Goal: Use online tool/utility: Utilize a website feature to perform a specific function

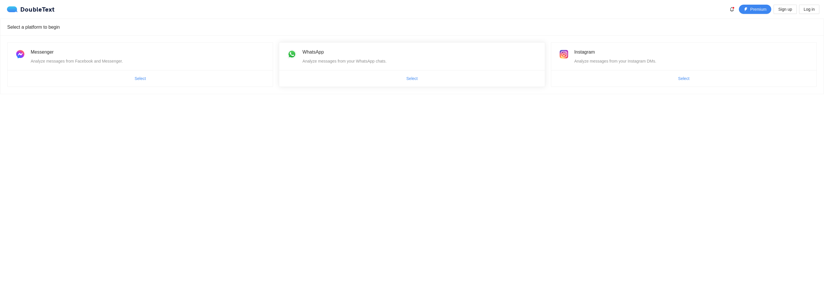
click at [340, 63] on div "Analyze messages from your WhatsApp chats." at bounding box center [419, 61] width 235 height 6
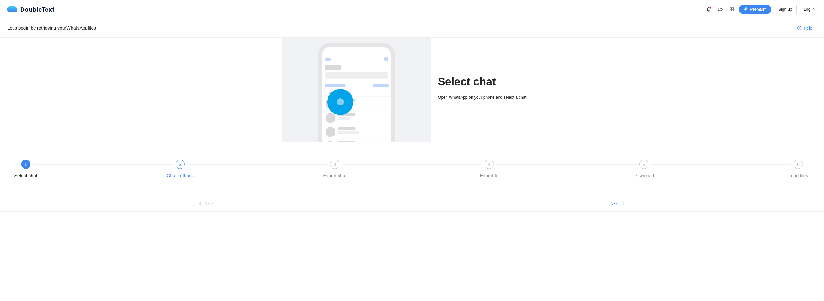
click at [186, 164] on div at bounding box center [257, 164] width 154 height 2
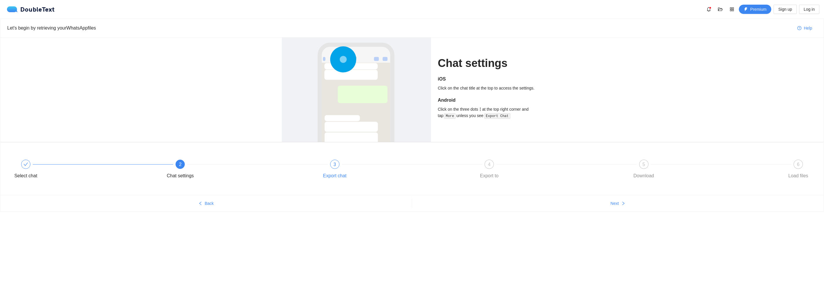
click at [349, 168] on div "3 Export chat" at bounding box center [395, 170] width 154 height 21
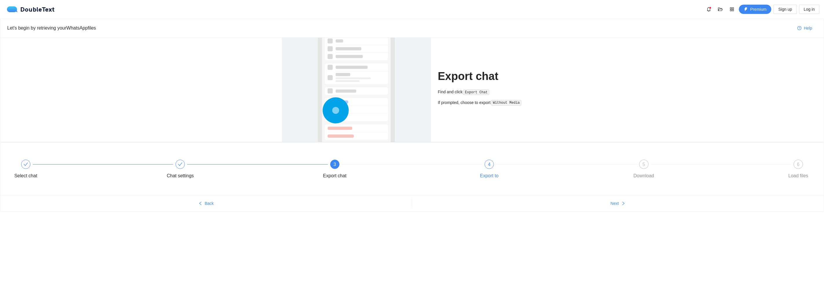
click at [485, 164] on div "4" at bounding box center [488, 164] width 9 height 9
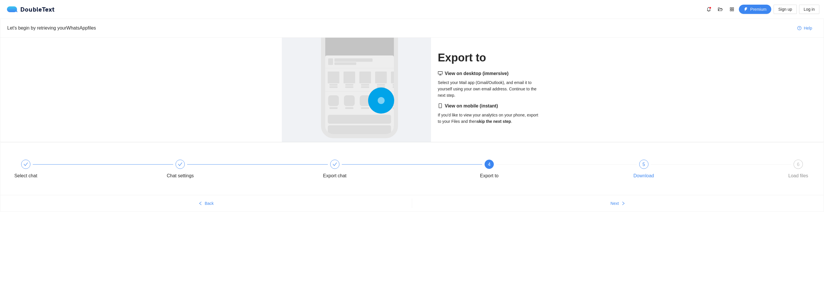
click at [640, 174] on div "Download" at bounding box center [643, 175] width 21 height 9
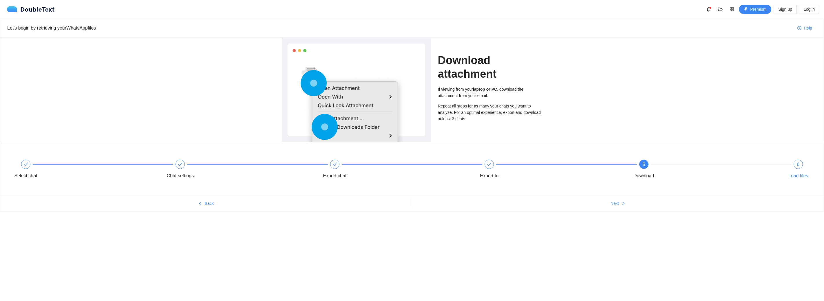
click at [798, 167] on div "6" at bounding box center [797, 164] width 9 height 9
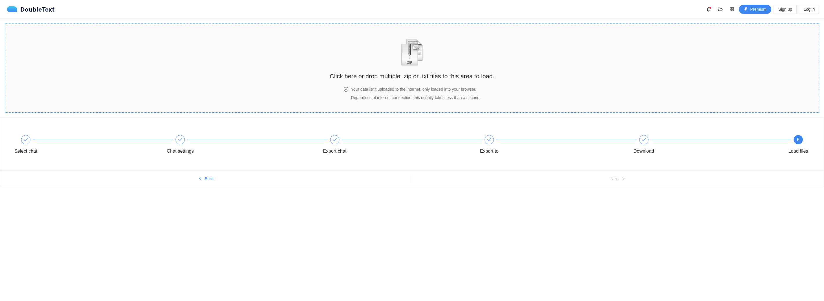
click at [391, 52] on div "Click here or drop multiple .zip or .txt files to this area to load." at bounding box center [411, 55] width 164 height 52
click at [392, 101] on div "Your data isn't uploaded to the internet, only loaded into your browser. Regard…" at bounding box center [411, 96] width 164 height 21
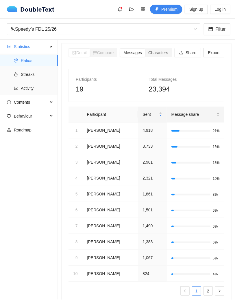
scroll to position [25, 0]
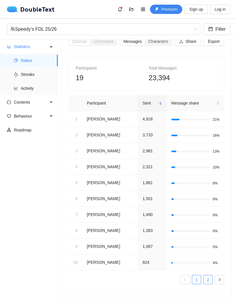
click at [204, 277] on link "2" at bounding box center [208, 279] width 9 height 9
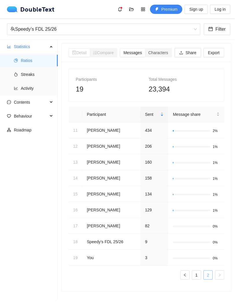
scroll to position [9, 0]
click at [195, 275] on link "1" at bounding box center [197, 275] width 9 height 9
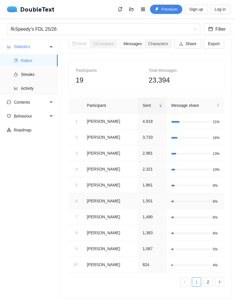
scroll to position [25, 0]
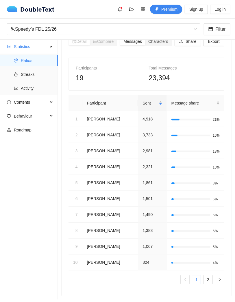
click at [229, 177] on section "Detail Compare Messages Characters Share Export Participants 19 Total Messages …" at bounding box center [146, 170] width 177 height 260
click at [205, 275] on link "2" at bounding box center [208, 279] width 9 height 9
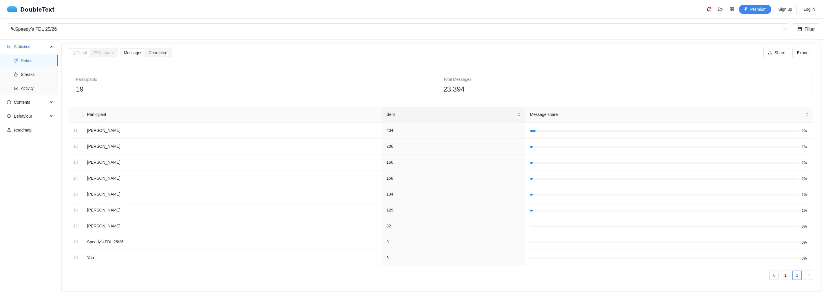
scroll to position [0, 0]
click at [26, 76] on span "Streaks" at bounding box center [37, 75] width 32 height 12
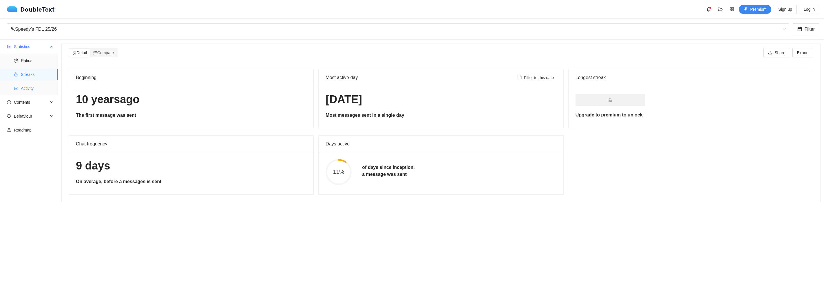
click at [21, 87] on span "Activity" at bounding box center [37, 89] width 32 height 12
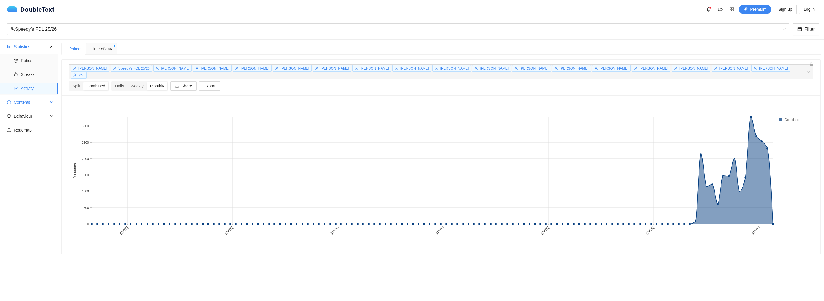
click at [17, 106] on span "Contents" at bounding box center [31, 102] width 34 height 12
click at [21, 118] on li "Word Cloud" at bounding box center [29, 116] width 58 height 12
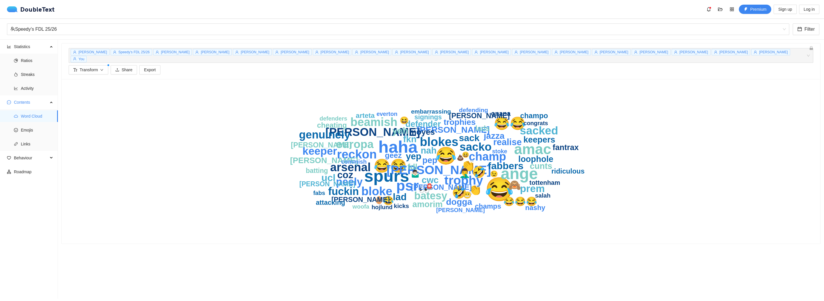
click at [608, 116] on icon "😂 😂 haha spurs ange psr amac 😂😂 😂😂 [PERSON_NAME] trophy blokes reckon 🤣 bloke b…" at bounding box center [441, 161] width 371 height 151
